Goal: Use online tool/utility: Utilize a website feature to perform a specific function

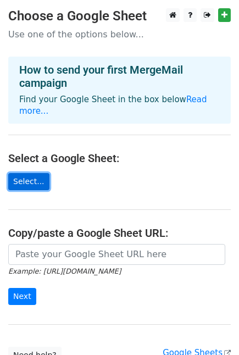
click at [30, 173] on link "Select..." at bounding box center [28, 181] width 41 height 17
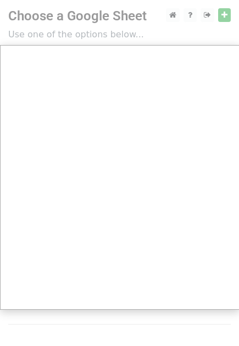
click at [137, 40] on div at bounding box center [120, 220] width 240 height 441
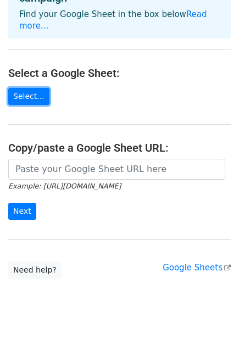
scroll to position [84, 0]
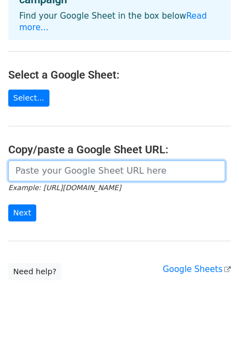
paste input "[URL][DOMAIN_NAME]"
click at [98, 160] on input "[URL][DOMAIN_NAME]" at bounding box center [116, 170] width 217 height 21
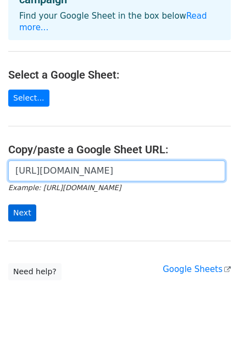
type input "[URL][DOMAIN_NAME]"
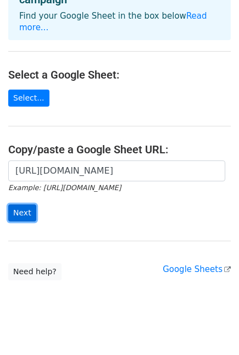
scroll to position [0, 0]
click at [18, 204] on input "Next" at bounding box center [22, 212] width 28 height 17
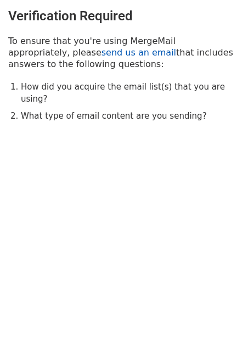
click at [102, 53] on link "send us an email" at bounding box center [139, 52] width 75 height 10
click at [130, 311] on html "Verification Required To ensure that you're using MergeMail appropriately, plea…" at bounding box center [124, 177] width 248 height 355
